Goal: Task Accomplishment & Management: Complete application form

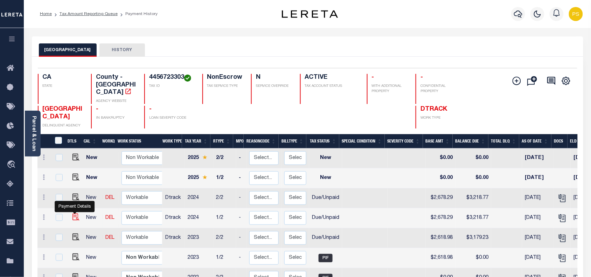
click at [76, 214] on img "" at bounding box center [75, 217] width 7 height 7
checkbox input "true"
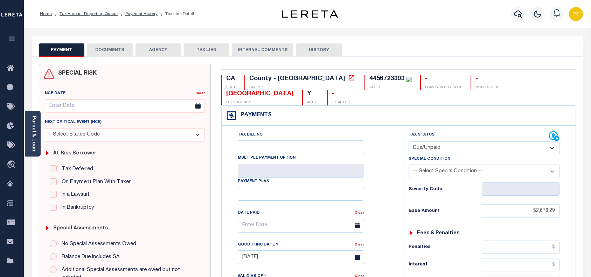
select select "DUE"
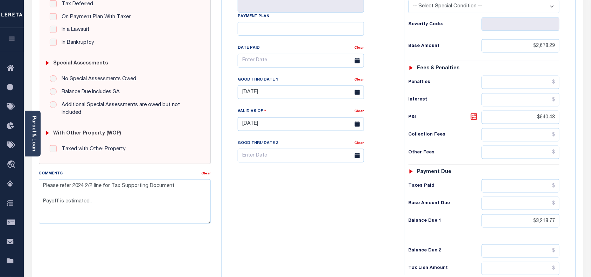
scroll to position [175, 0]
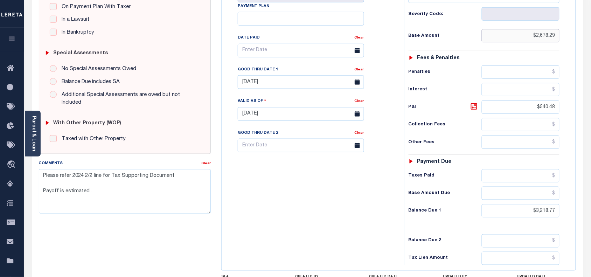
drag, startPoint x: 536, startPoint y: 38, endPoint x: 558, endPoint y: 39, distance: 22.1
click at [558, 39] on input "$2,678.29" at bounding box center [521, 35] width 78 height 13
drag, startPoint x: 537, startPoint y: 212, endPoint x: 564, endPoint y: 216, distance: 27.5
click at [564, 216] on div "Tax Status Status - Select Status Code -" at bounding box center [486, 110] width 165 height 309
click at [531, 222] on div "Tax Status Status - Select Status Code -" at bounding box center [486, 110] width 165 height 309
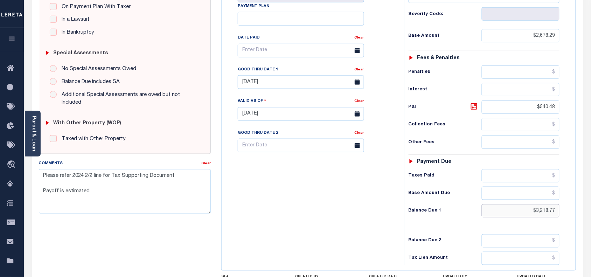
drag, startPoint x: 537, startPoint y: 214, endPoint x: 557, endPoint y: 213, distance: 20.7
click at [557, 213] on input "$3,218.77" at bounding box center [521, 210] width 78 height 13
paste input "38.54"
type input "$3,238.54"
type input "[DATE]"
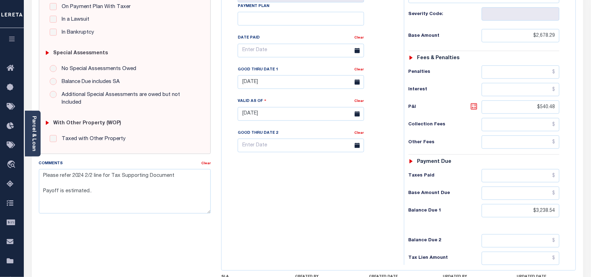
click at [473, 111] on icon at bounding box center [474, 106] width 8 height 8
type input "$560.25"
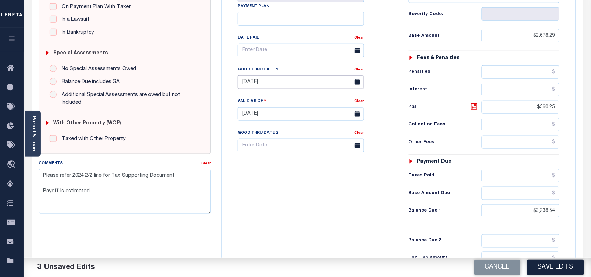
click at [252, 86] on input "[DATE]" at bounding box center [301, 82] width 126 height 14
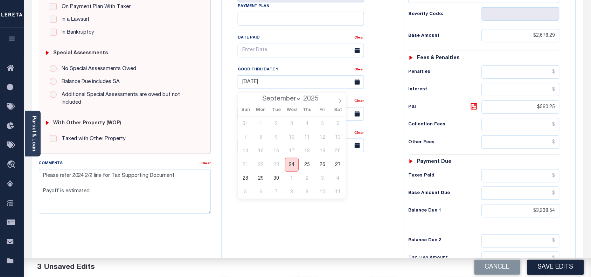
click at [294, 167] on span "24" at bounding box center [292, 165] width 14 height 14
type input "[DATE]"
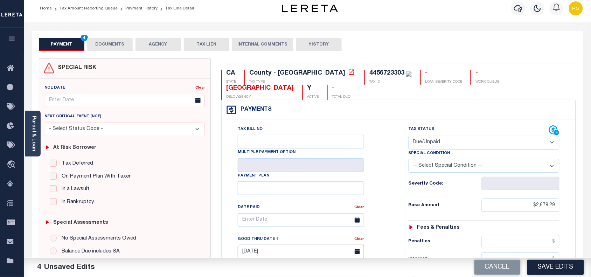
scroll to position [0, 0]
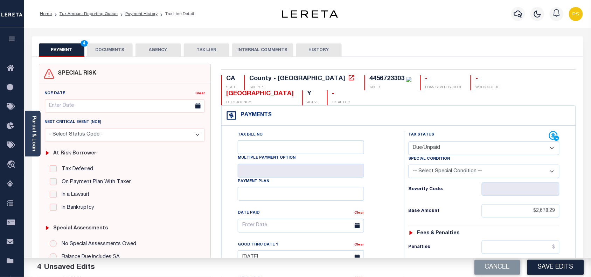
click at [112, 53] on button "DOCUMENTS" at bounding box center [110, 49] width 46 height 13
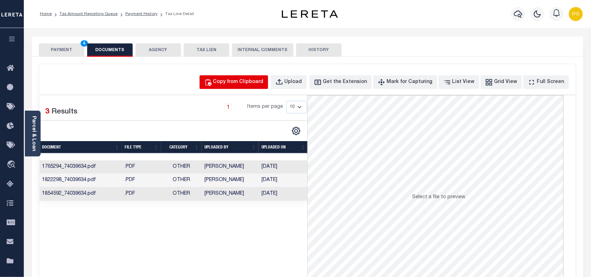
click at [261, 87] on button "Copy from Clipboard" at bounding box center [234, 82] width 69 height 14
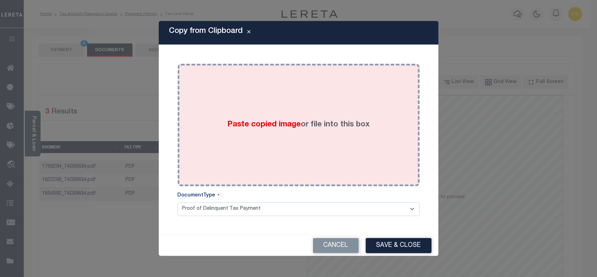
click at [323, 140] on div "Paste copied image or file into this box" at bounding box center [299, 125] width 232 height 112
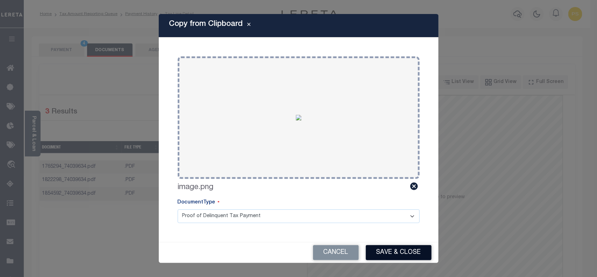
click at [410, 247] on button "Save & Close" at bounding box center [399, 252] width 66 height 15
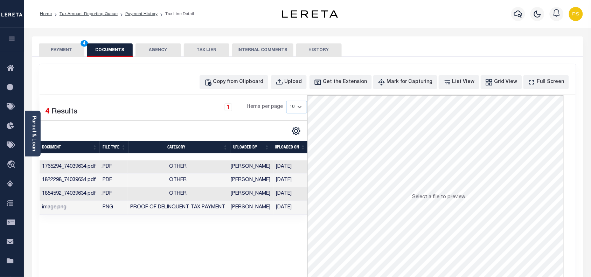
click at [60, 50] on button "PAYMENT 4" at bounding box center [62, 49] width 46 height 13
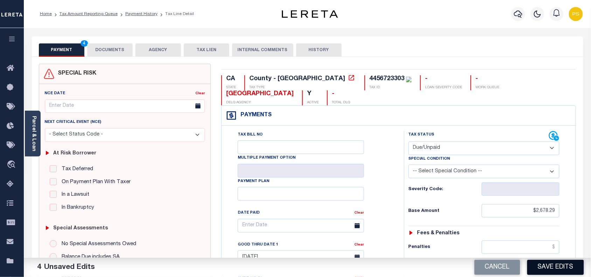
click at [555, 270] on button "Save Edits" at bounding box center [555, 267] width 57 height 15
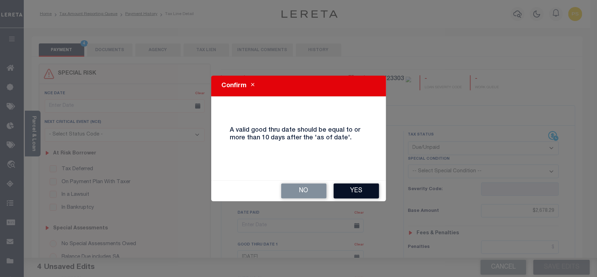
click at [362, 196] on button "Yes" at bounding box center [357, 190] width 46 height 15
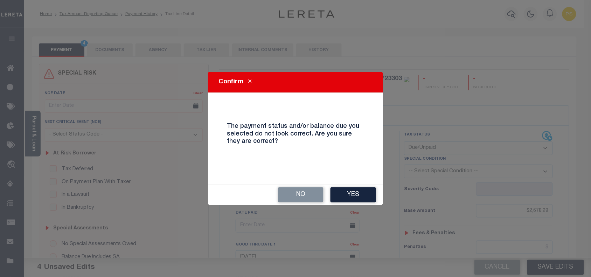
click at [362, 196] on button "Yes" at bounding box center [353, 194] width 46 height 15
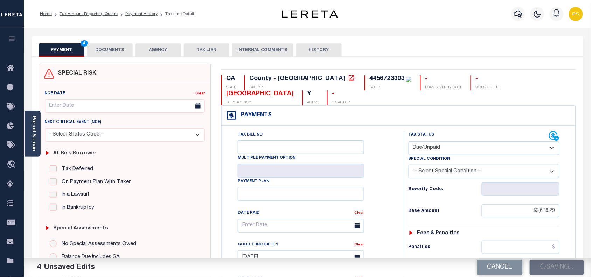
checkbox input "false"
type textarea "Please refer 2024 2/2 line for Tax Supporting Document Payoff is estimated.."
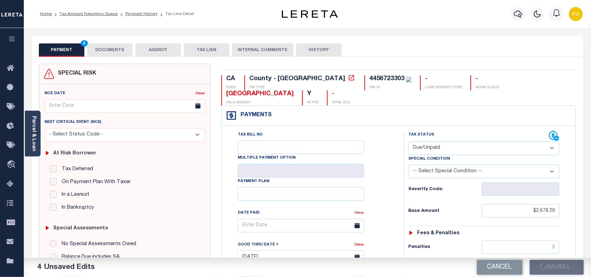
type input "$2,678.29"
type input "$560.25"
type input "$3,238.54"
